Goal: Check status: Check status

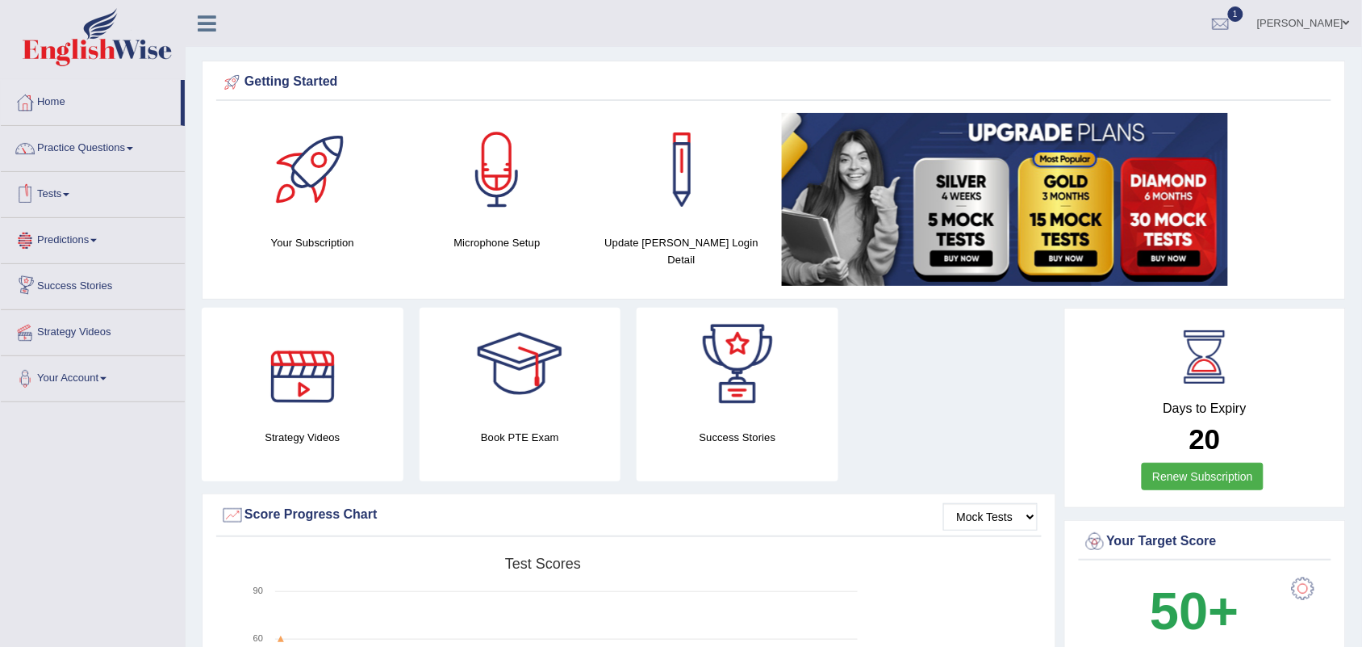
click at [53, 190] on link "Tests" at bounding box center [93, 192] width 184 height 40
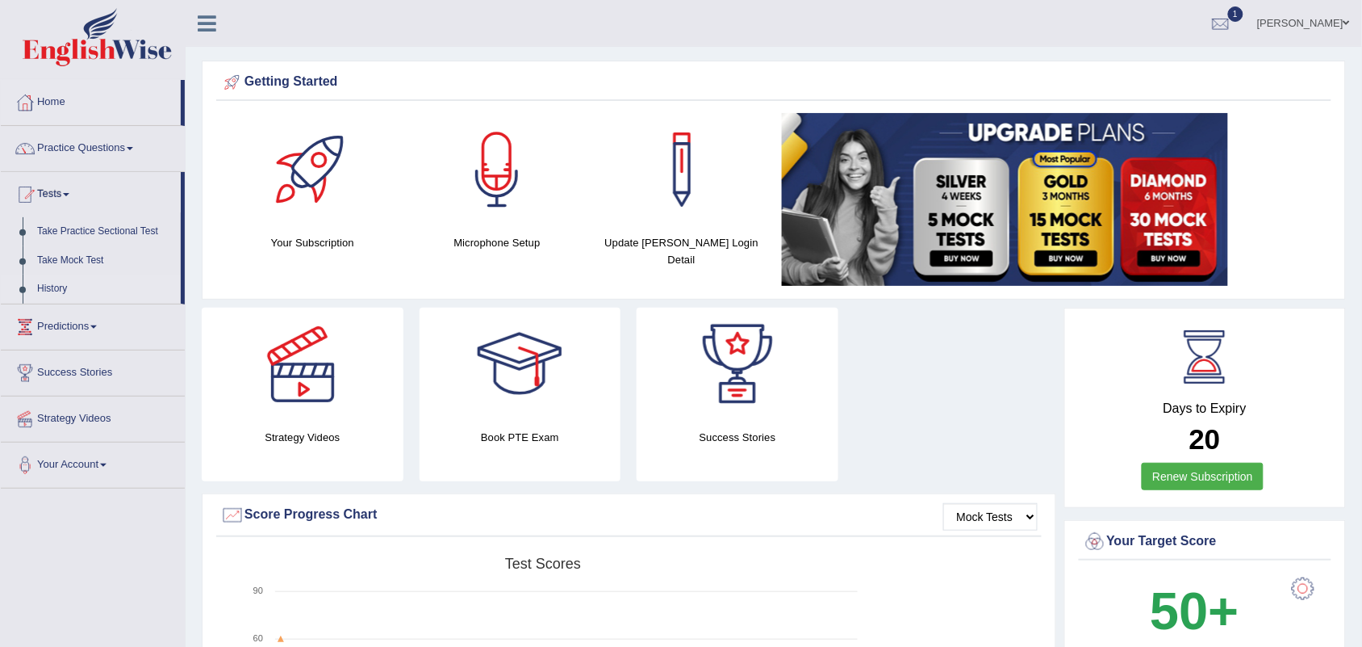
click at [51, 283] on link "History" at bounding box center [105, 288] width 151 height 29
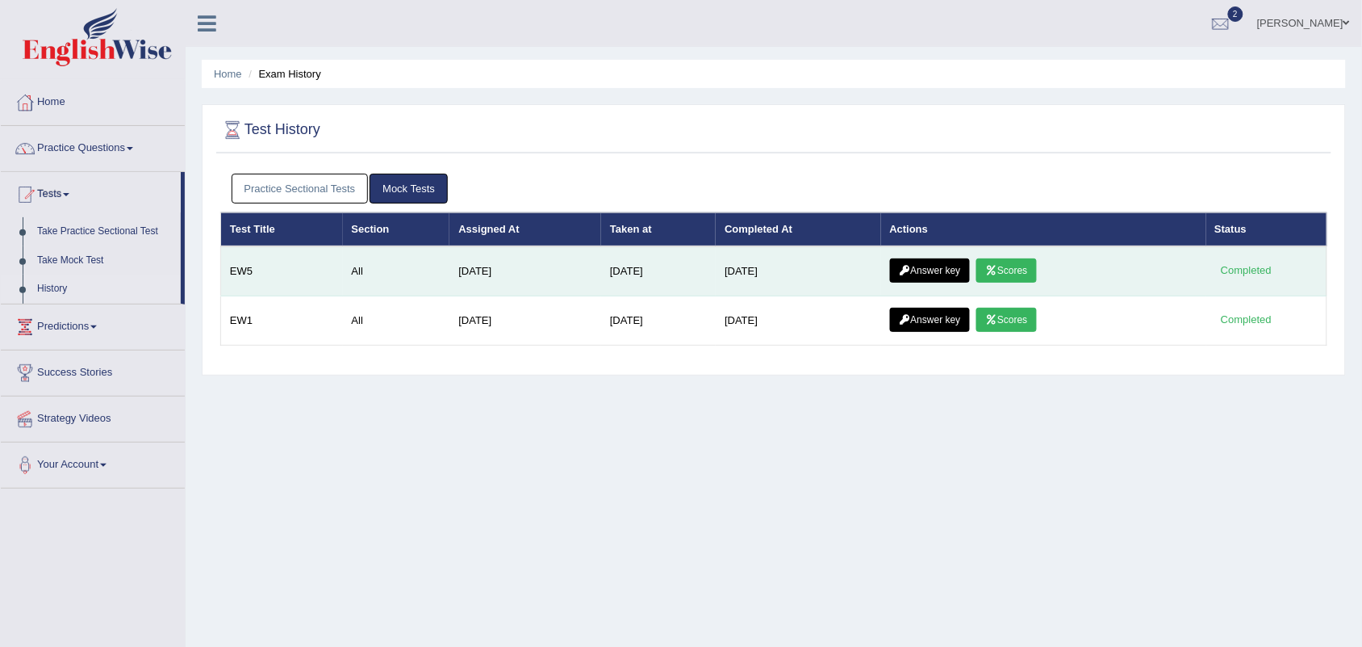
click at [1019, 265] on link "Scores" at bounding box center [1007, 270] width 60 height 24
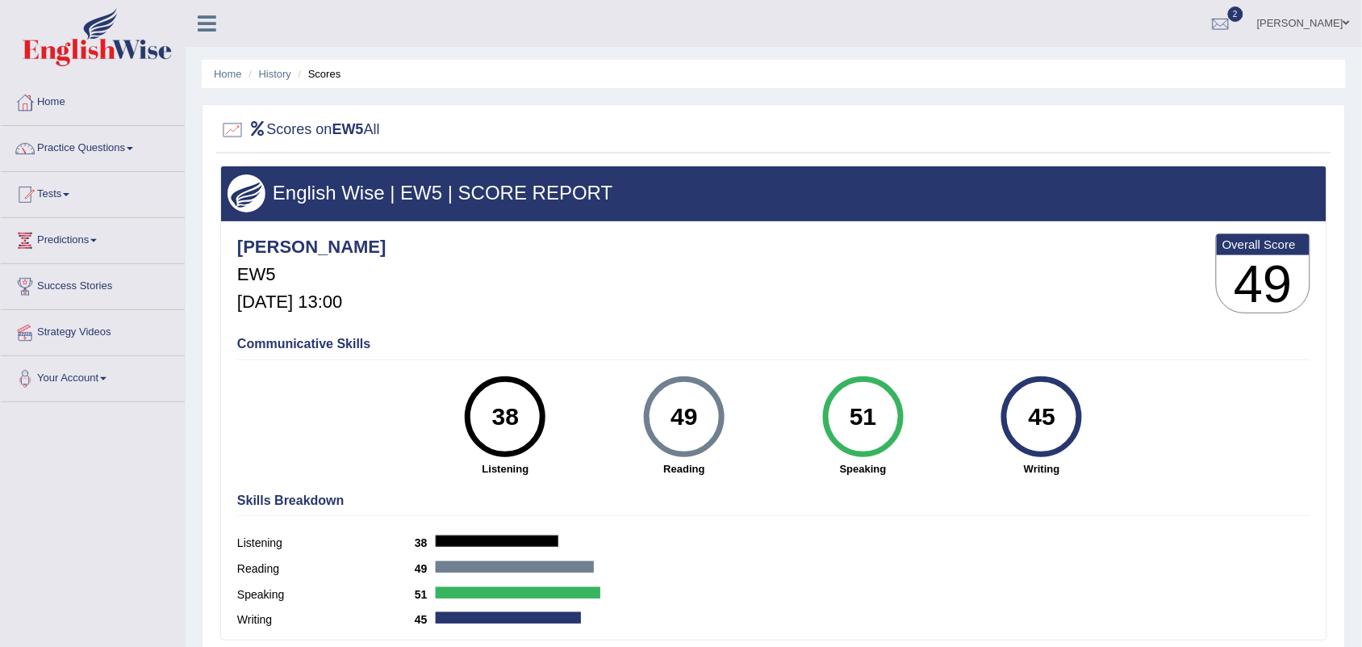
scroll to position [8, 0]
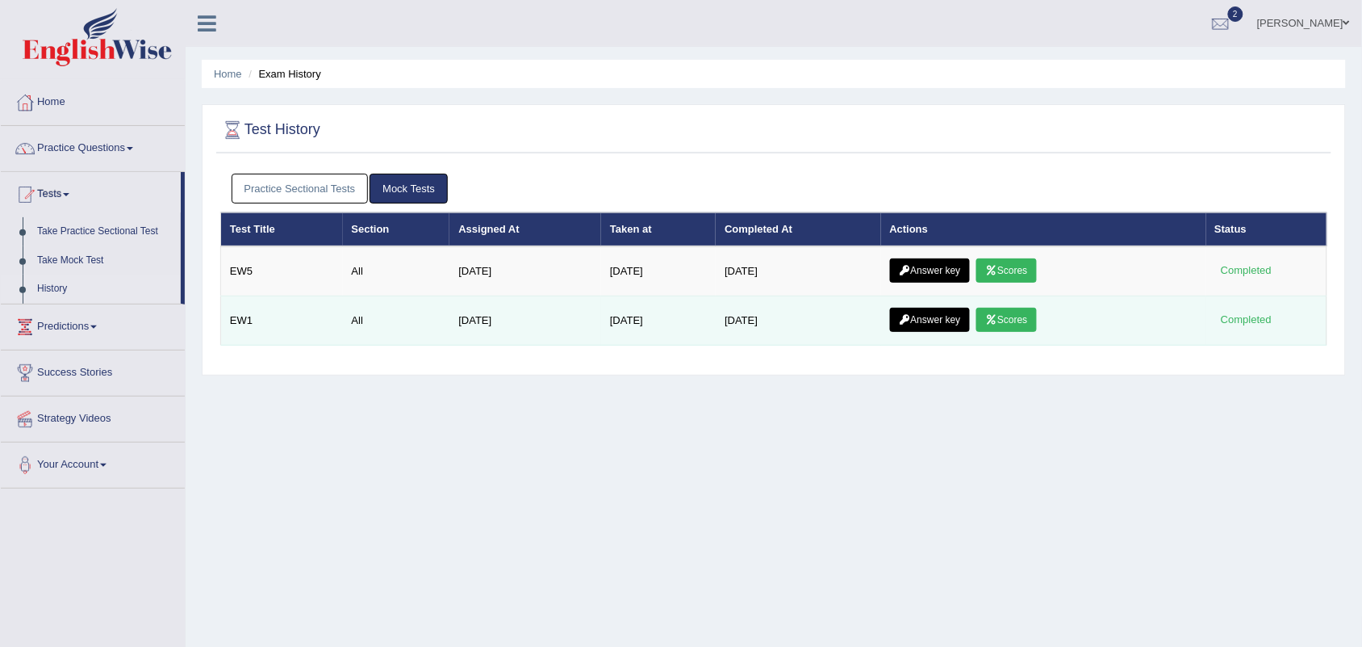
click at [1025, 327] on link "Scores" at bounding box center [1007, 320] width 60 height 24
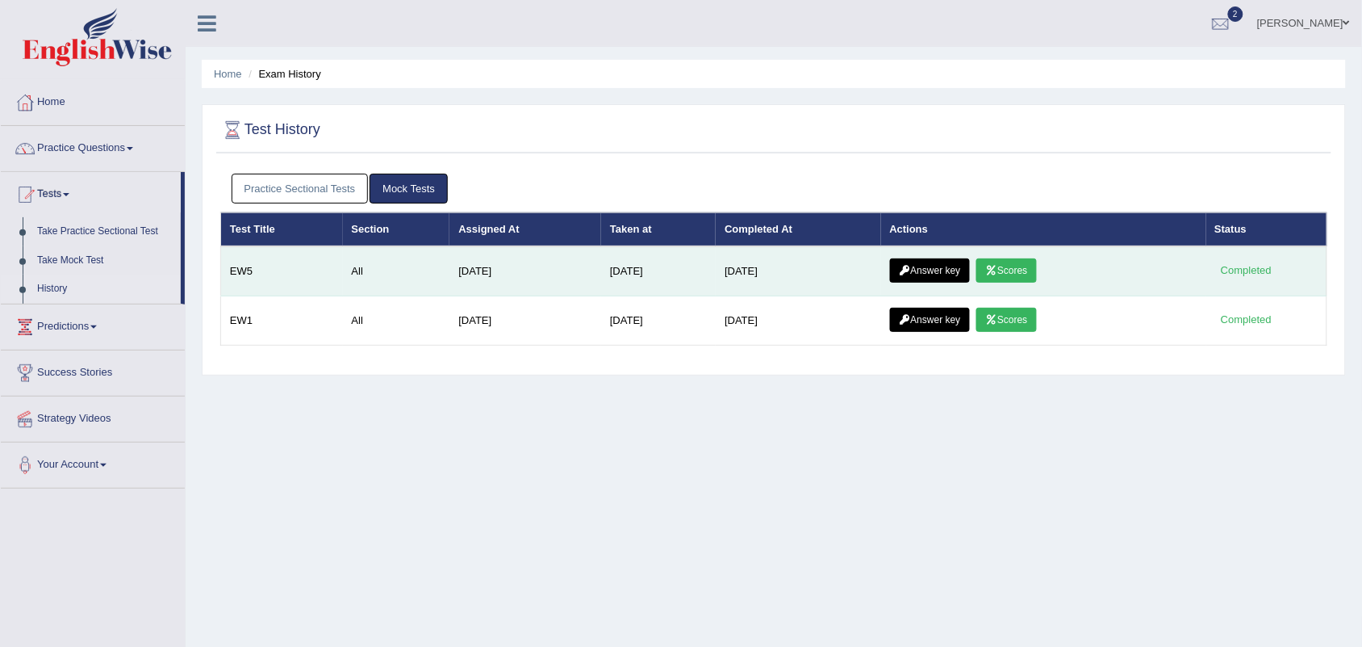
click at [938, 268] on link "Answer key" at bounding box center [930, 270] width 80 height 24
click at [1022, 269] on link "Scores" at bounding box center [1007, 270] width 60 height 24
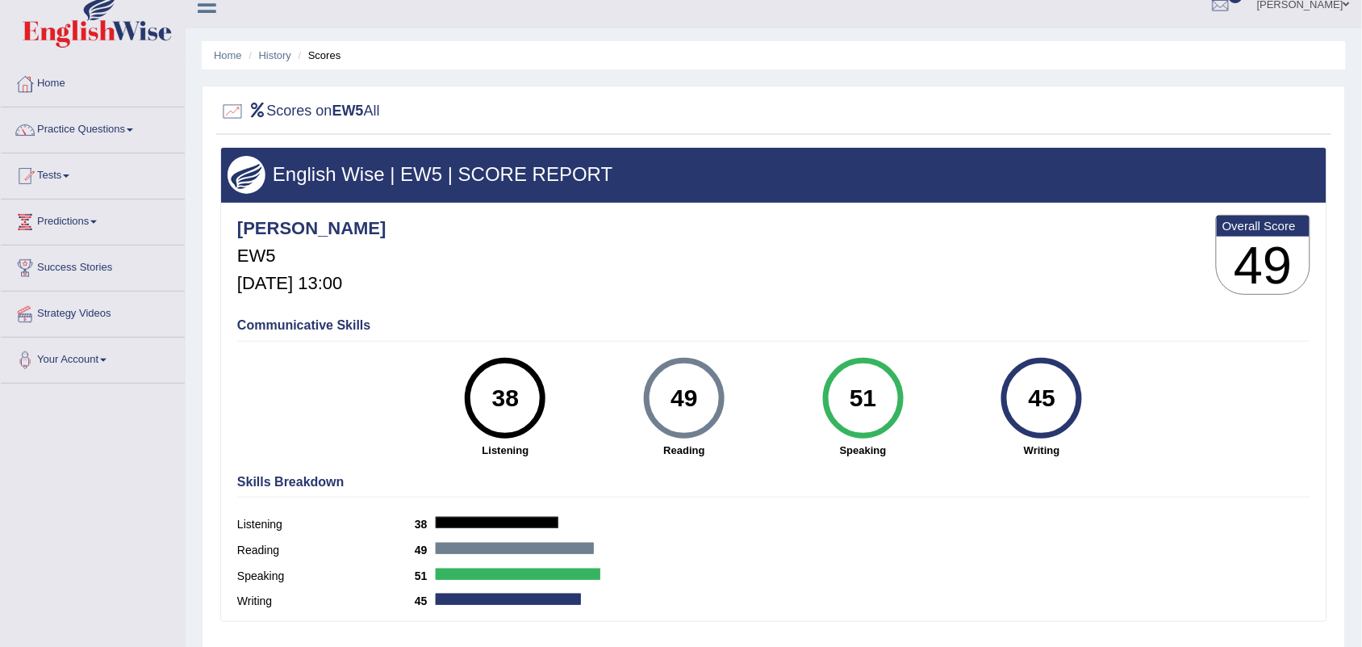
scroll to position [22, 0]
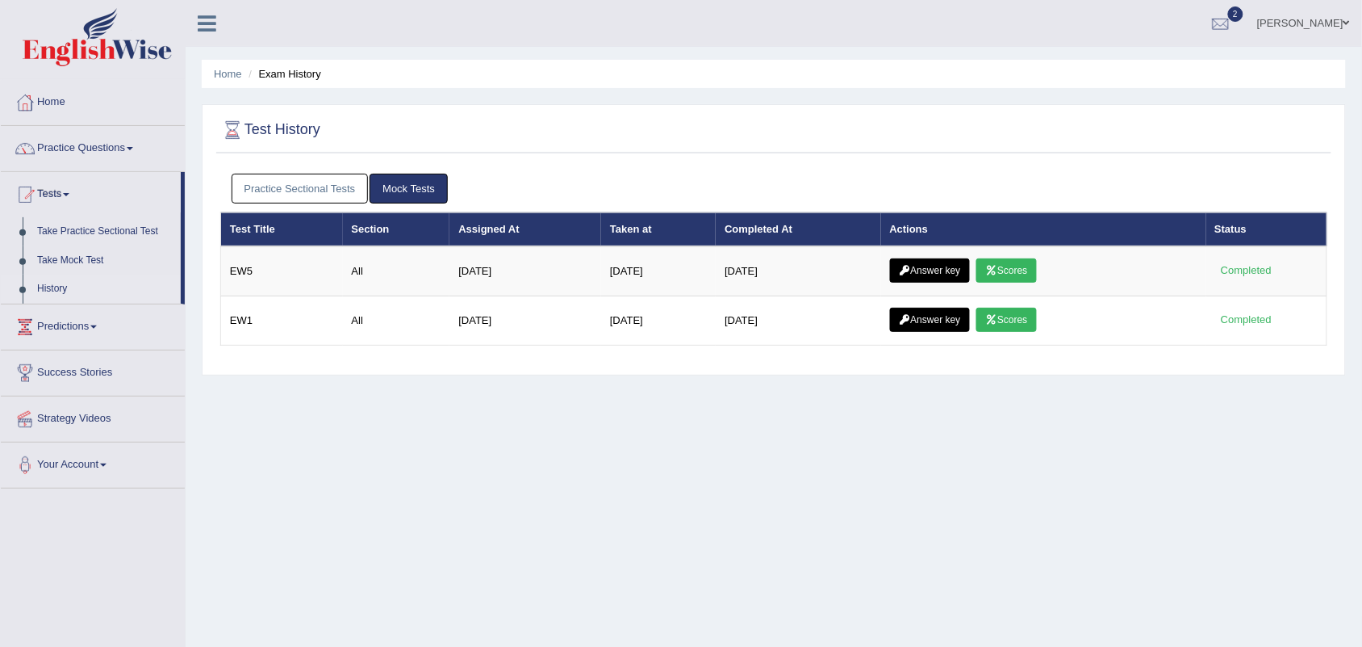
click at [517, 430] on div "Home Exam History Test History Practice Sectional Tests Mock Tests Test Title S…" at bounding box center [774, 403] width 1177 height 807
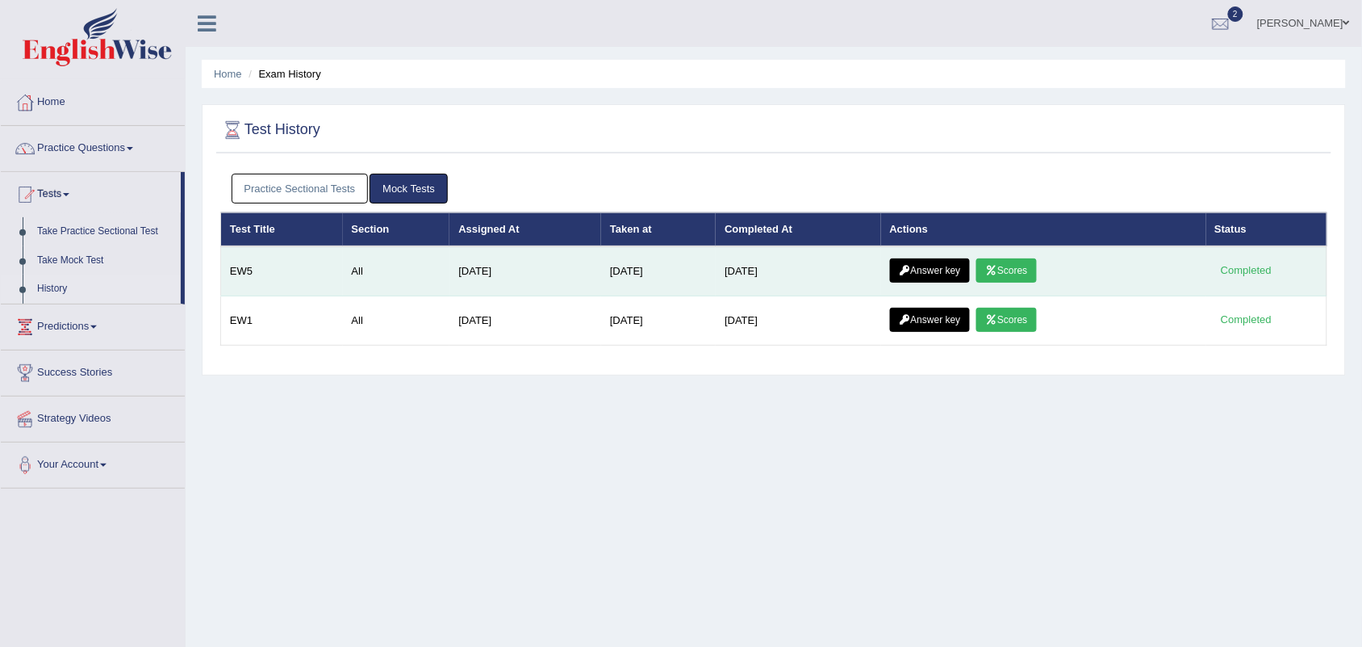
click at [1011, 274] on link "Scores" at bounding box center [1007, 270] width 60 height 24
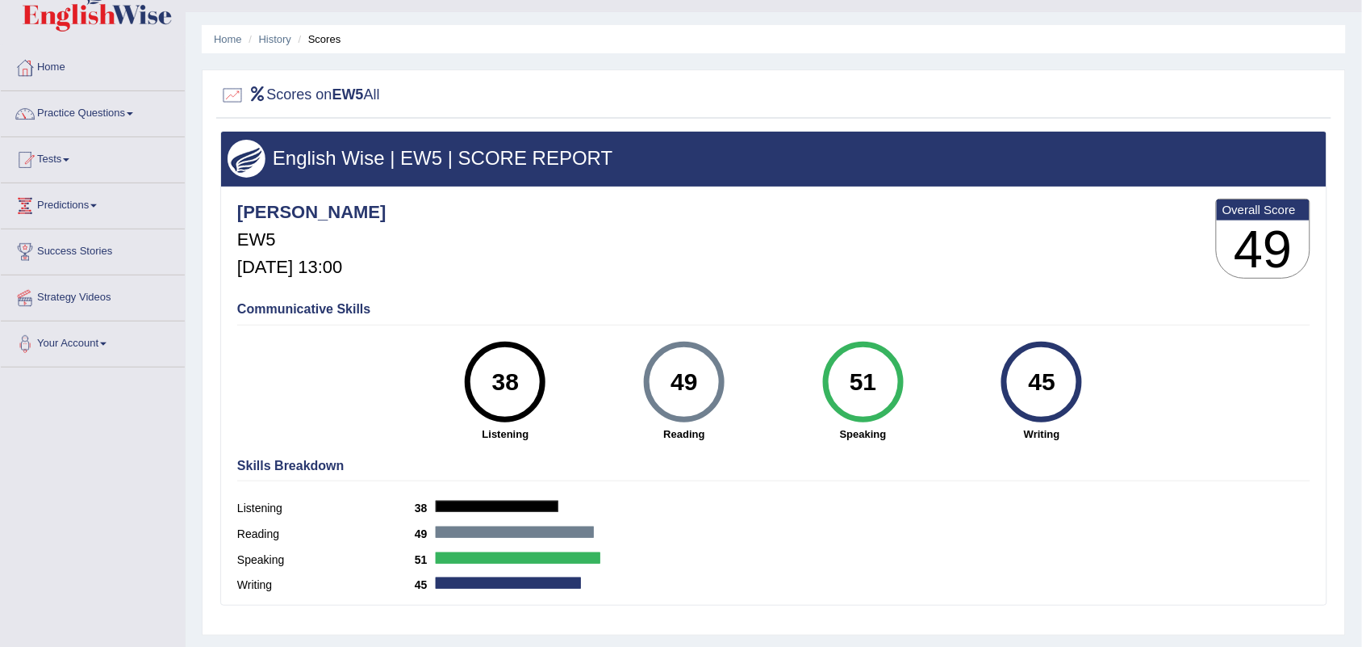
scroll to position [65, 0]
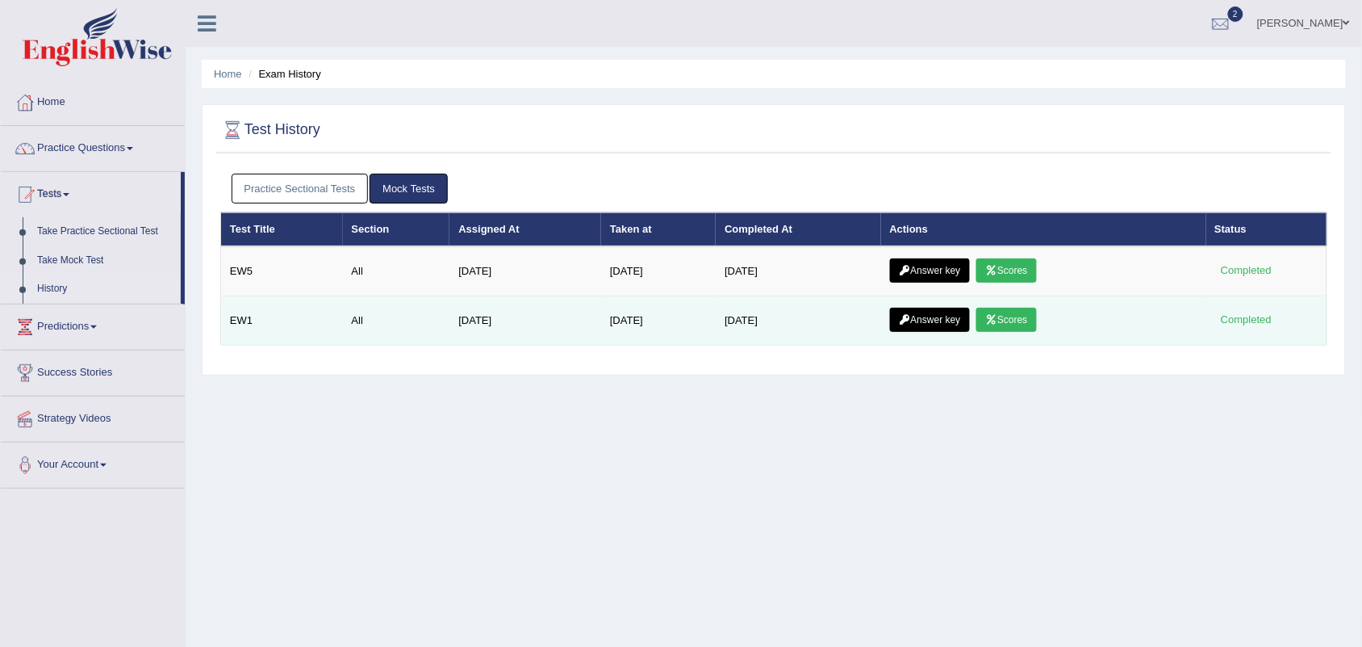
click at [1013, 316] on link "Scores" at bounding box center [1007, 320] width 60 height 24
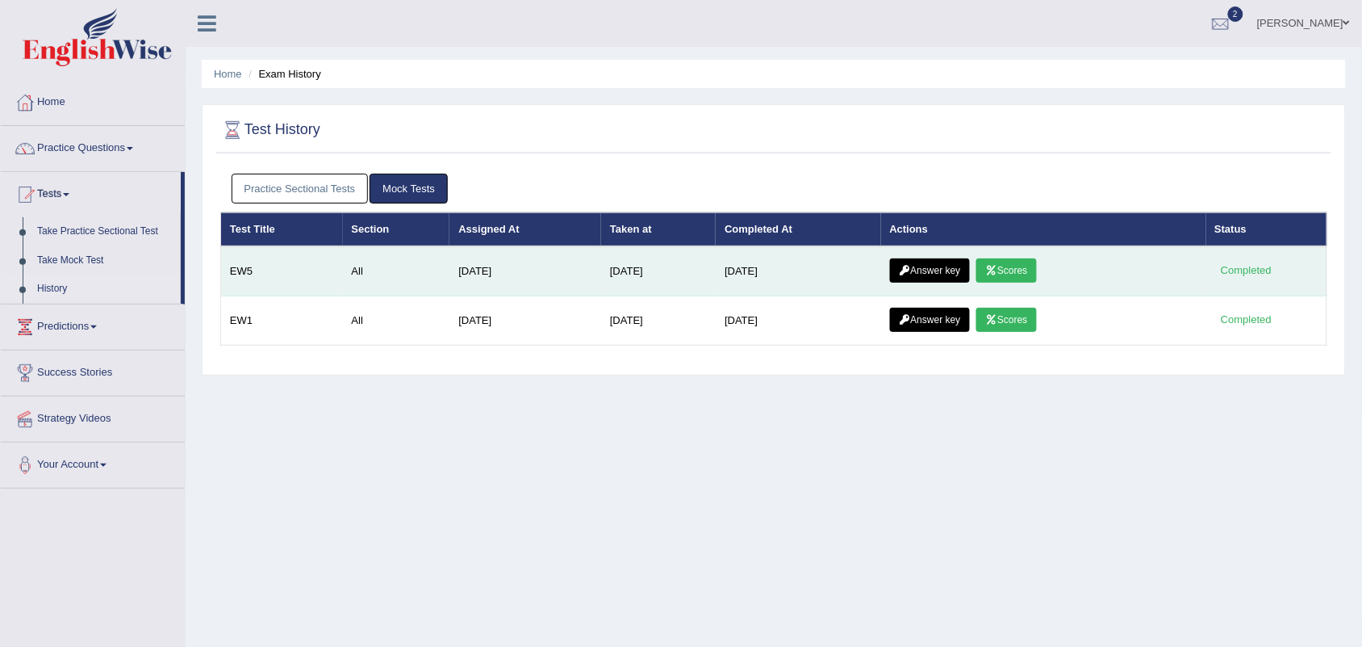
click at [1023, 265] on link "Scores" at bounding box center [1007, 270] width 60 height 24
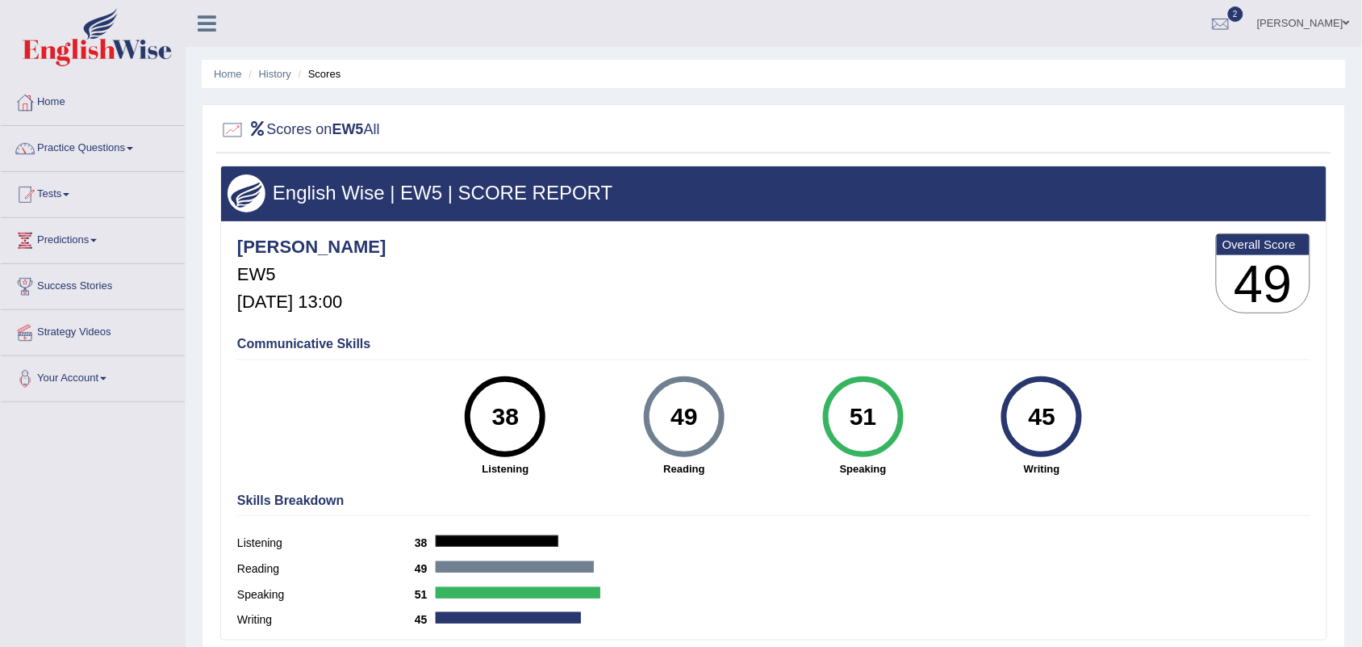
click at [708, 313] on div "[PERSON_NAME] EW5 [DATE] 13:00 Overall Score 49" at bounding box center [774, 277] width 1082 height 96
